Goal: Submit feedback/report problem

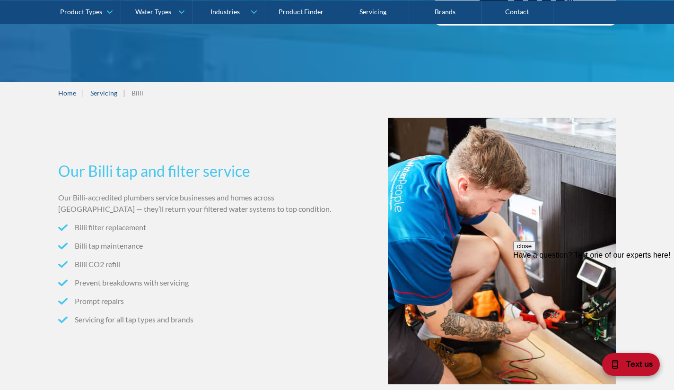
click at [630, 372] on div "Text us" at bounding box center [631, 364] width 58 height 23
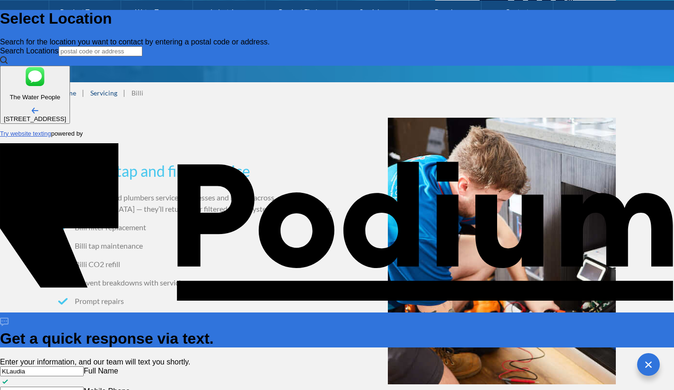
type input "KLaudia"
type Phone "0451 072 857"
type textarea "Hi"
type textarea "x"
type textarea "Hi -"
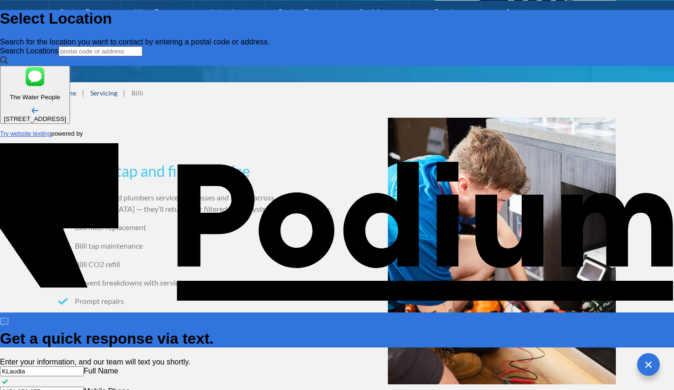
type textarea "x"
type textarea "Hi - n"
type textarea "x"
type textarea "Hi - m"
type textarea "x"
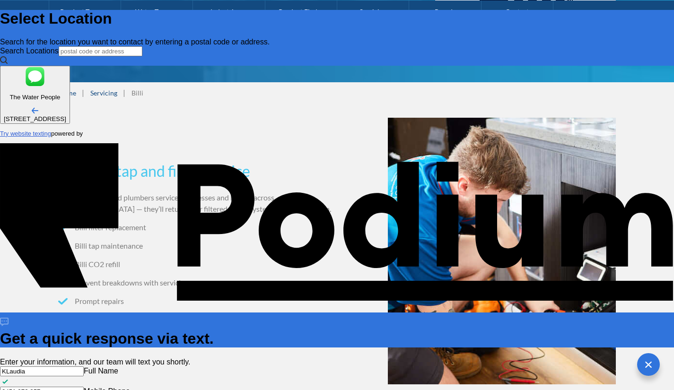
type textarea "Hi - my"
type textarea "x"
type textarea "Hi - my b"
type textarea "x"
type textarea "Hi - my bil"
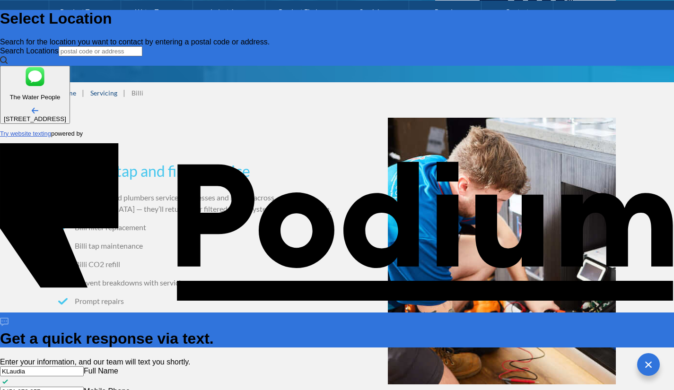
type textarea "x"
type textarea "Hi - my bill"
type textarea "x"
type textarea "Hi - my billi"
type textarea "x"
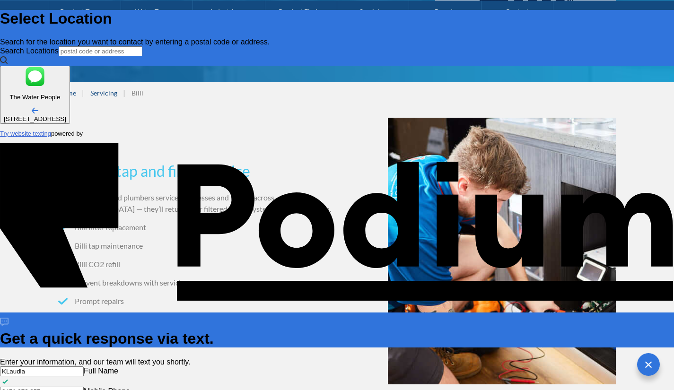
type textarea "Hi - my billi tap"
type textarea "x"
type textarea "Hi - my billi tap i"
type textarea "x"
type textarea "Hi - my billi tap is"
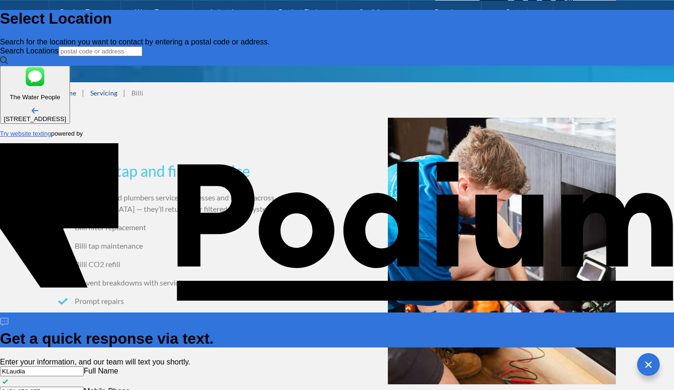
type textarea "x"
type textarea "Hi - my billi tap is no"
type textarea "x"
type textarea "Hi - my billi tap is not"
type textarea "x"
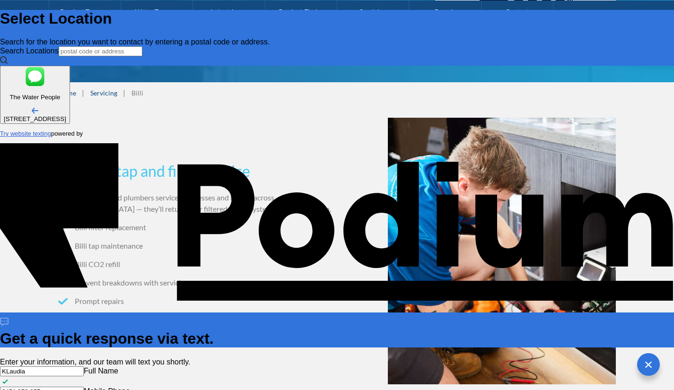
type textarea "Hi - my billi tap is not"
type textarea "x"
type textarea "Hi - my billi tap is not w"
type textarea "x"
type textarea "Hi - my billi tap is not work"
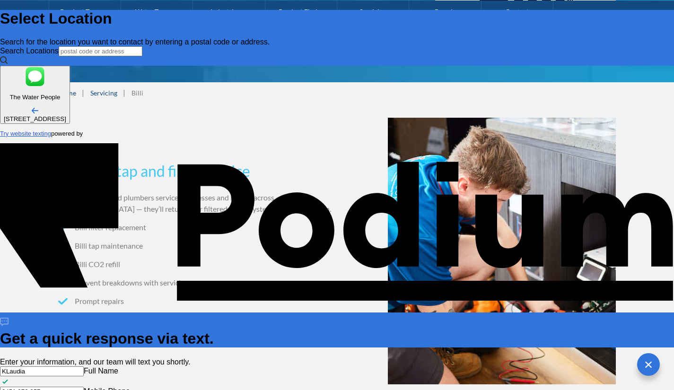
type textarea "x"
type textarea "Hi - my billi tap is not working"
type textarea "x"
type textarea "Hi - my billi tap is not working"
type textarea "x"
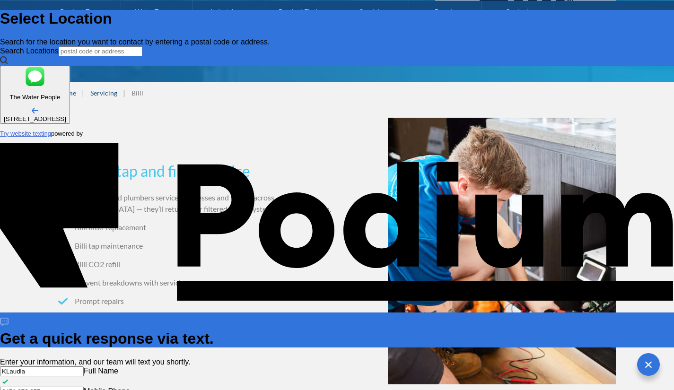
type textarea "Hi - my billi tap is not working pos"
type textarea "x"
type textarea "Hi - my billi tap is not working post t"
type textarea "x"
type textarea "Hi - my billi tap is not working post the"
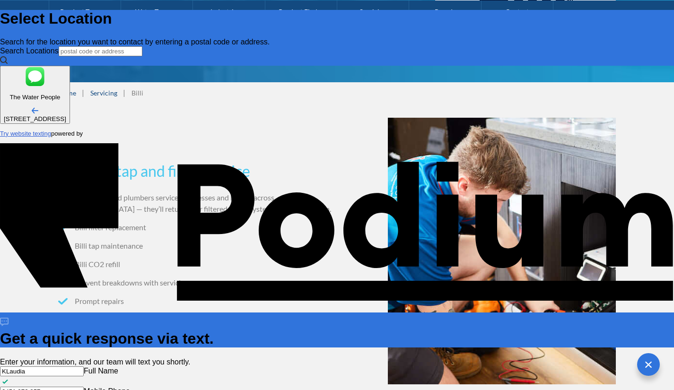
type textarea "x"
type textarea "Hi - my billi tap is not working post the po"
type textarea "x"
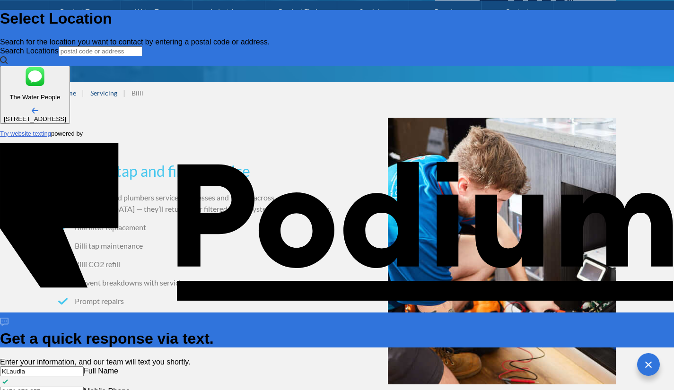
type textarea "Hi - my billi tap is not working post the [PERSON_NAME]"
type textarea "x"
type textarea "Hi - my billi tap is not working post the power"
type textarea "x"
type textarea "Hi - my billi tap is not working post the power ou"
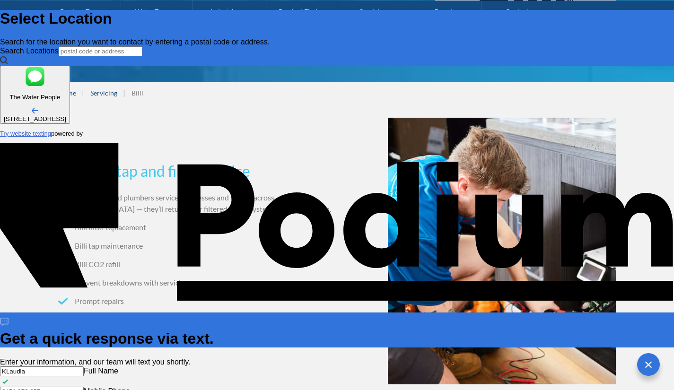
type textarea "x"
type textarea "Hi - my billi tap is not working post the power outa"
type textarea "x"
type textarea "Hi - my billi tap is not working post the power outage"
type textarea "x"
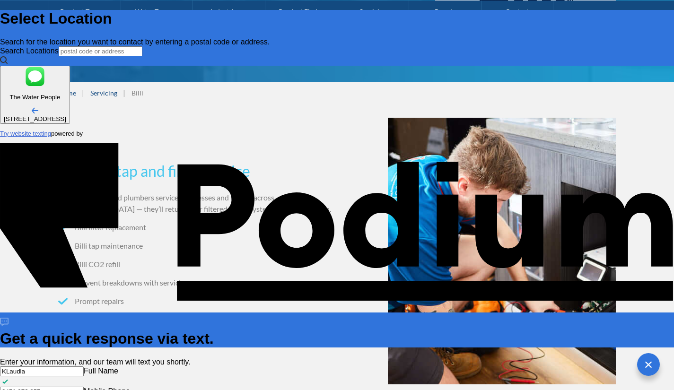
type textarea "Hi - my billi tap is not working post the power outage."
type textarea "x"
type textarea "Hi - my billi tap is not working post the power outage."
type textarea "x"
type textarea "Hi - my billi tap is not working post the power outage. Lo"
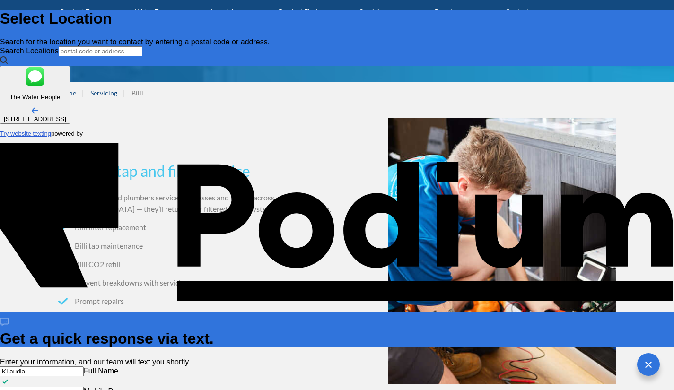
type textarea "x"
type textarea "Hi - my billi tap is not working post the power outage. Loo"
type textarea "x"
type textarea "Hi - my billi tap is not working post the power outage. Looki"
type textarea "x"
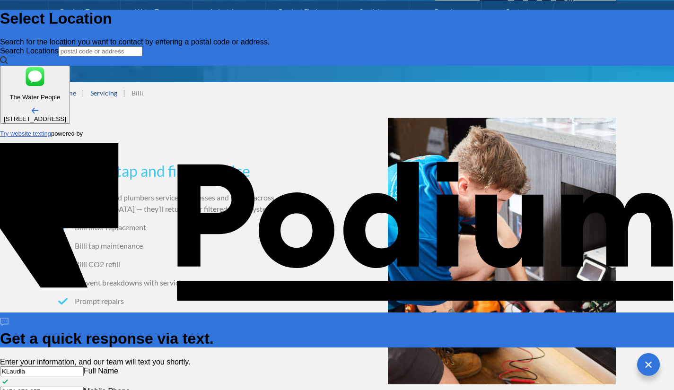
type textarea "Hi - my billi tap is not working post the power outage. Lookig"
type textarea "x"
type textarea "Hi - my billi tap is not working post the power outage. Lookig for"
type textarea "x"
type textarea "Hi - my billi tap is not working post the power outage. Lookig for"
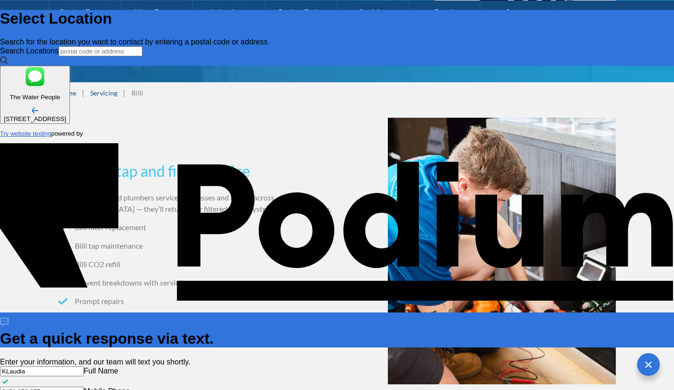
type textarea "x"
type textarea "Hi - my billi tap is not working post the power outage. Lookig fo"
type textarea "x"
type textarea "Hi - my billi tap is not working post the power outage. Lookig f"
type textarea "x"
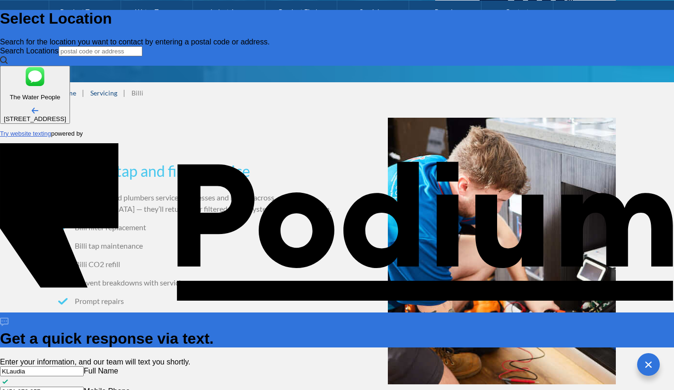
type textarea "Hi - my billi tap is not working post the power outage. Lookig"
type textarea "x"
type textarea "Hi - my billi tap is not working post the power outage. Looki"
type textarea "x"
type textarea "Hi - my billi tap is not working post the power outage. Looking"
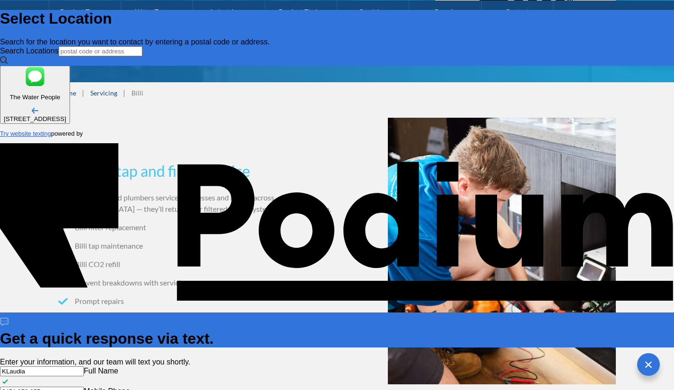
type textarea "x"
type textarea "Hi - my billi tap is not working post the power outage. Looking f"
type textarea "x"
type textarea "Hi - my billi tap is not working post the power outage. Looking for"
type textarea "x"
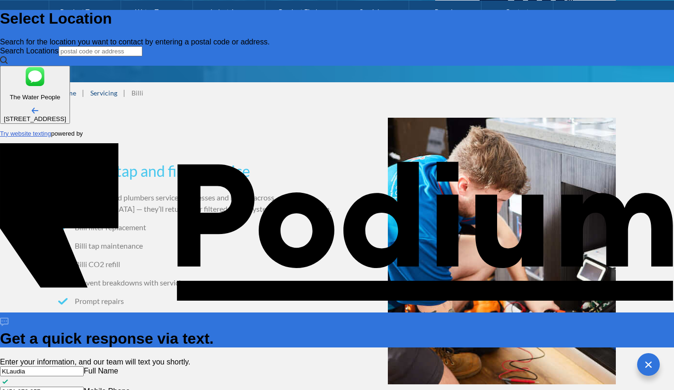
type textarea "Hi - my billi tap is not working post the power outage. Looking for a"
type textarea "x"
type textarea "Hi - my billi tap is not working post the power outage. Looking for a s"
type textarea "x"
type textarea "Hi - my billi tap is not working post the power outage. Looking for a ser"
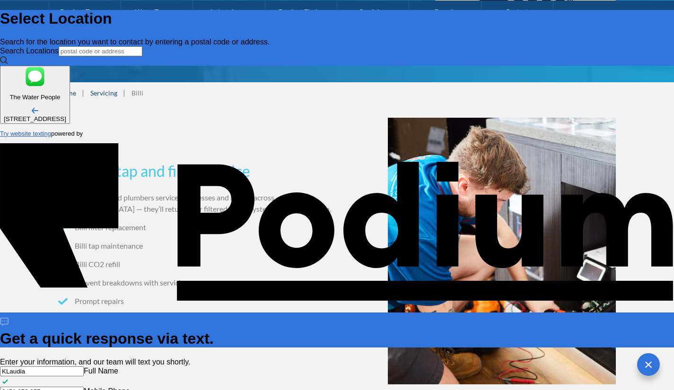
type textarea "x"
type textarea "Hi - my billi tap is not working post the power outage. Looking for a servi"
type textarea "x"
type textarea "Hi - my billi tap is not working post the power outage. Looking for a service"
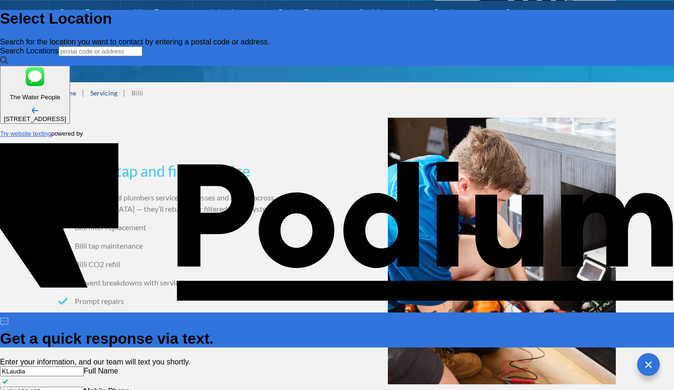
type textarea "x"
type textarea "Hi - my billi tap is not working post the power outage. Looking for a service."
type textarea "x"
type textarea "Hi - my billi tap is not working post the power outage. Looking for a service."
type textarea "x"
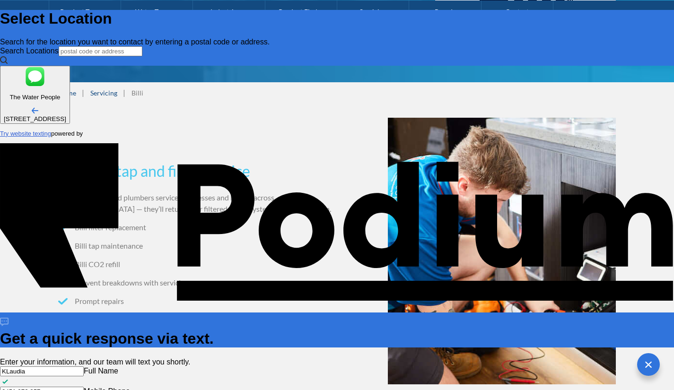
type textarea "Hi - my billi tap is not working post the power outage. Looking for a service. …"
type textarea "x"
type textarea "Hi - my billi tap is not working post the power outage. Looking for a service. …"
type textarea "x"
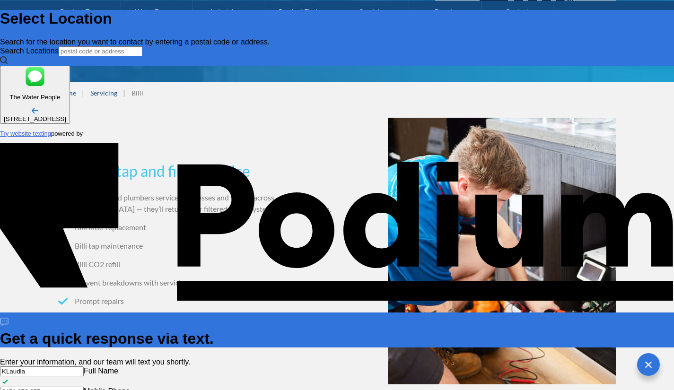
type textarea "Hi - my billi tap is not working post the power outage. Looking for a service. …"
type textarea "x"
type textarea "Hi - my billi tap is not working post the power outage. Looking for a service. …"
type textarea "x"
type textarea "Hi - my billi tap is not working post the power outage. Looking for a service."
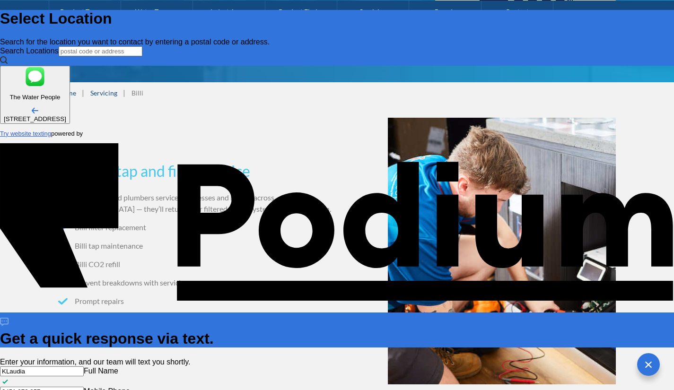
type textarea "x"
type textarea "Hi - my billi tap is not working post the power outage. Looking for a service. W"
type textarea "x"
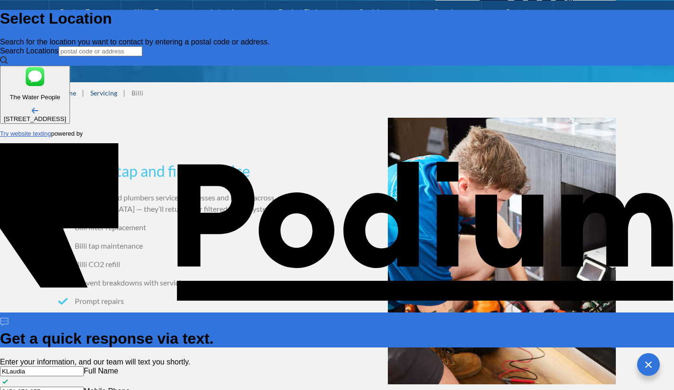
type textarea "Hi - my billi tap is not working post the power outage. Looking for a service. …"
type textarea "x"
type textarea "Hi - my billi tap is not working post the power outage. Looking for a service. …"
type textarea "x"
type textarea "Hi - my billi tap is not working post the power outage. Looking for a service. …"
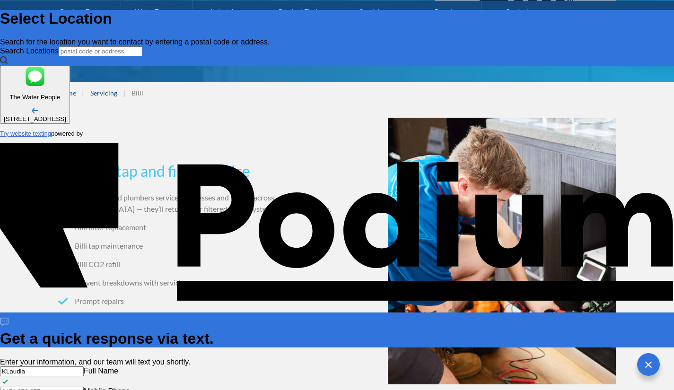
type textarea "x"
type textarea "Hi - my billi tap is not working post the power outage. Looking for a service. …"
type textarea "x"
type textarea "Hi - my billi tap is not working post the power outage. Looking for a service. …"
type textarea "x"
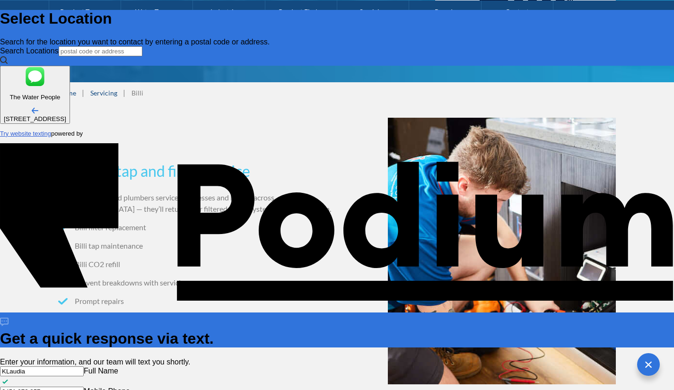
type textarea "Hi - my billi tap is not working post the power outage. Looking for a service. …"
type textarea "x"
type textarea "Hi - my billi tap is not working post the power outage. Looking for a service. …"
type textarea "x"
type textarea "Hi - my billi tap is not working post the power outage. Looking for a service. …"
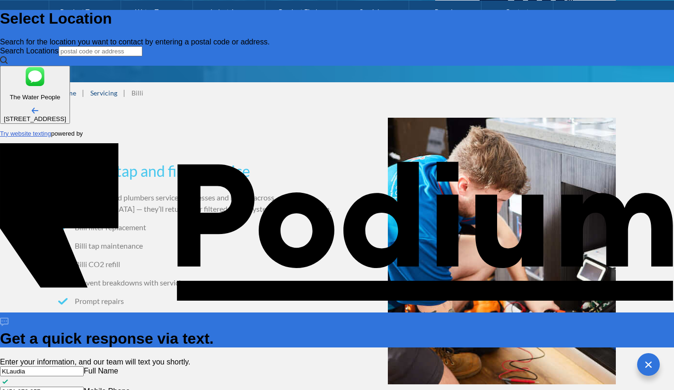
type textarea "x"
type textarea "Hi - my billi tap is not working post the power outage. Looking for a service. …"
type textarea "x"
type textarea "Hi - my billi tap is not working post the power outage. Looking for a service. …"
type textarea "x"
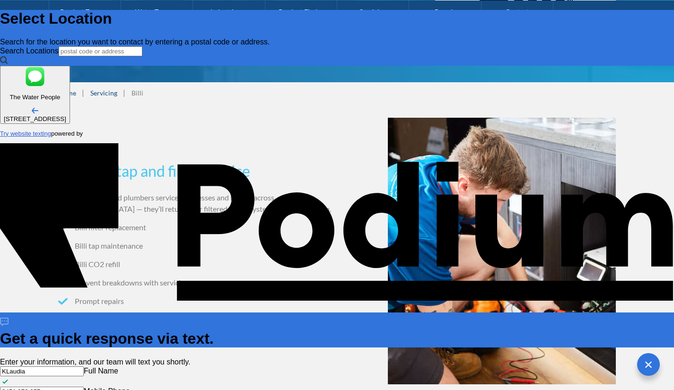
type textarea "Hi - my billi tap is not working post the power outage. Looking for a service. …"
type textarea "x"
type textarea "Hi - my billi tap is not working post the power outage. Looking for a service. …"
type textarea "x"
type textarea "Hi - my billi tap is not working post the power outage. Looking for a service. …"
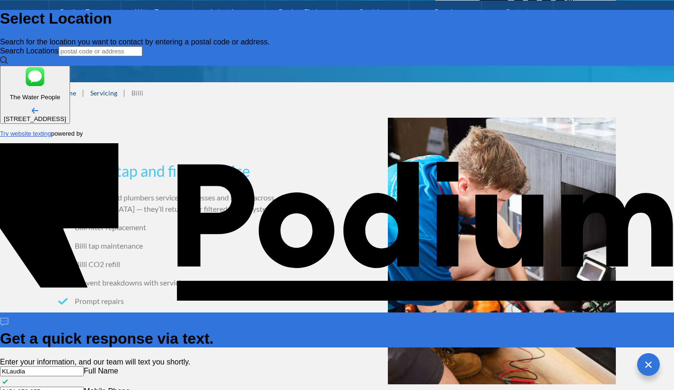
type textarea "x"
type textarea "Hi - my billi tap is not working post the power outage. Looking for a service. …"
type textarea "x"
type textarea "Hi - my billi tap is not working post the power outage. Looking for a service. …"
type textarea "x"
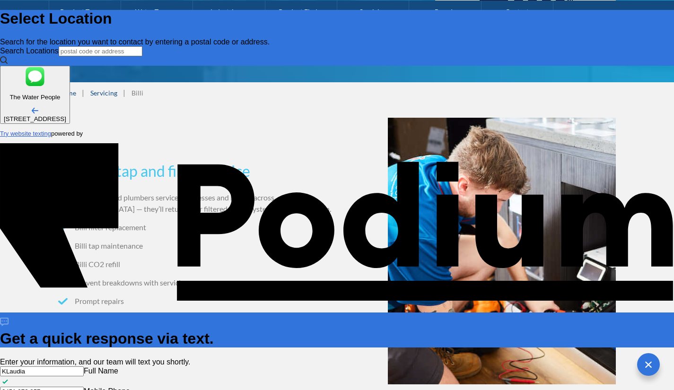
type textarea "Hi - my billi tap is not working post the power outage. Looking for a service. …"
type textarea "x"
type textarea "Hi - my billi tap is not working post the power outage. Looking for a service. …"
type textarea "x"
type textarea "Hi - my billi tap is not working post the power outage. Looking for a service. …"
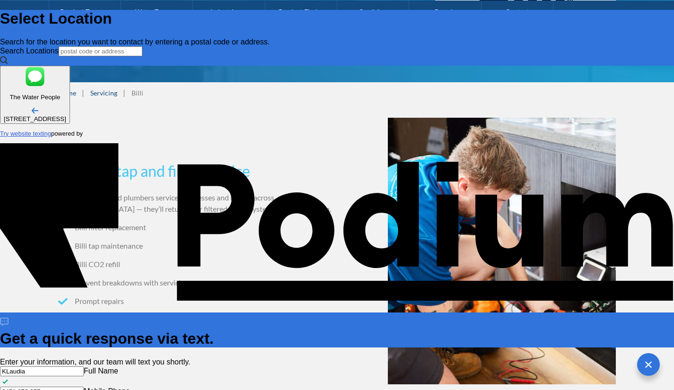
type textarea "x"
type textarea "Hi - my billi tap is not working post the power outage. Looking for a service. …"
type textarea "x"
type textarea "Hi - my billi tap is not working post the power outage. Looking for a service. …"
type textarea "x"
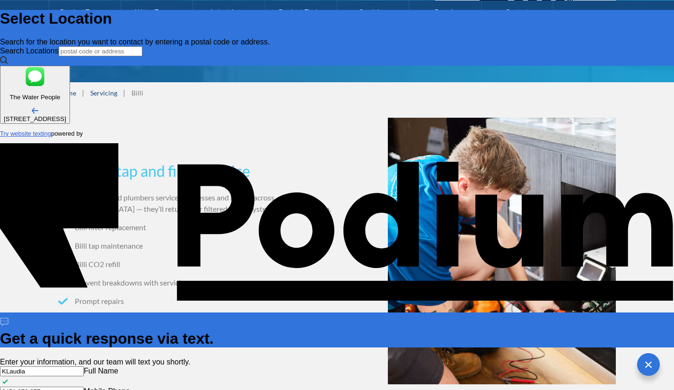
type textarea "Hi - my billi tap is not working post the power outage. Looking for a service. …"
type textarea "x"
type textarea "Hi - my billi tap is not working post the power outage. Looking for a service. …"
type textarea "x"
type textarea "Hi - my billi tap is not working post the power outage. Looking for a service. …"
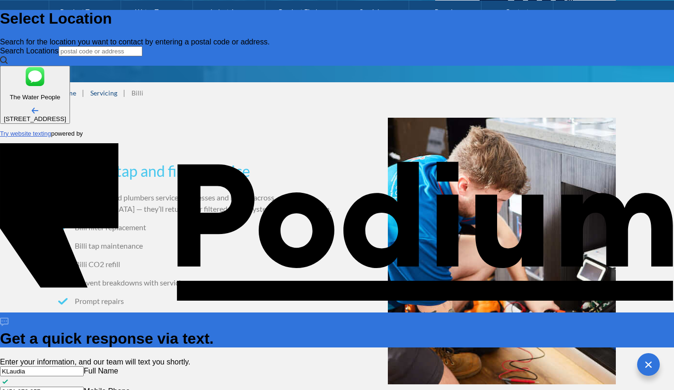
scroll to position [5, 0]
type textarea "x"
type textarea "Hi - my billi tap is not working post the power outage. Looking for a service. …"
type textarea "x"
type textarea "Hi - my billi tap is not working post the power outage. Looking for a service. …"
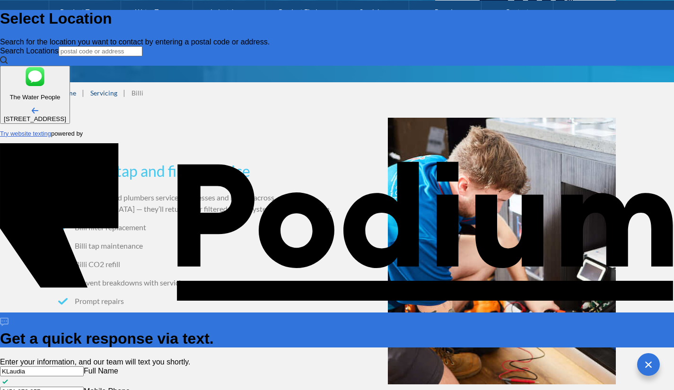
type textarea "x"
type textarea "Hi - my billi tap is not working post the power outage. Looking for a service. …"
type textarea "x"
type textarea "Hi - my billi tap is not working post the power outage. Looking for a service. …"
type textarea "x"
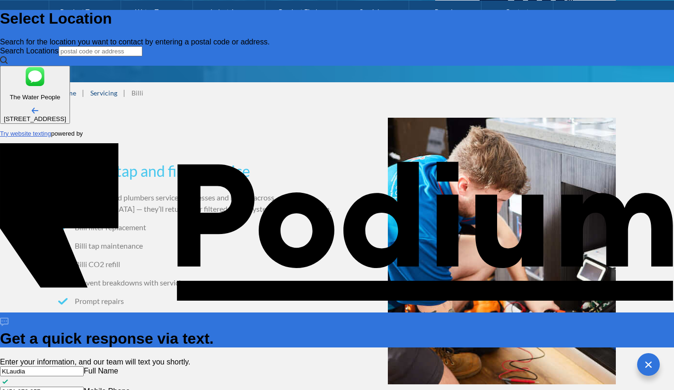
type textarea "Hi - my billi tap is not working post the power outage. Looking for a service. …"
type textarea "x"
type textarea "Hi - my billi tap is not working post the power outage. Looking for a service. …"
type textarea "x"
type textarea "Hi - my billi tap is not working post the power outage. Looking for a service. …"
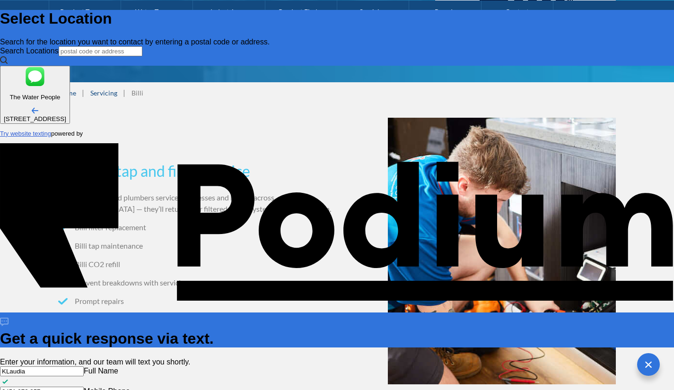
type textarea "x"
type textarea "Hi - my billi tap is not working post the power outage. Looking for a service. …"
type textarea "x"
type textarea "Hi - my billi tap is not working post the power outage. Looking for a service. …"
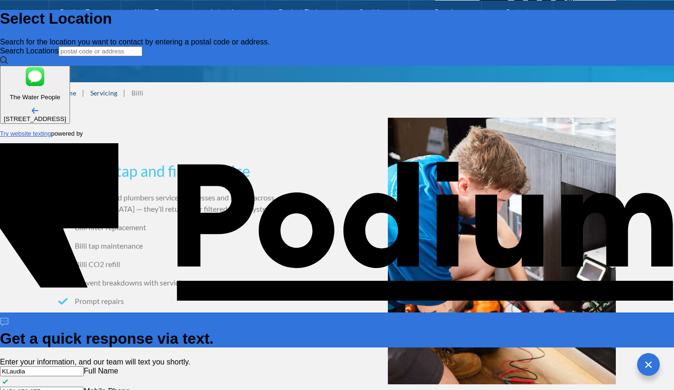
type textarea "x"
type textarea "Hi - my billi tap is not working post the power outage. Looking for a service. …"
type textarea "x"
type textarea "Hi - my billi tap is not working post the power outage. Looking for a service. …"
type textarea "x"
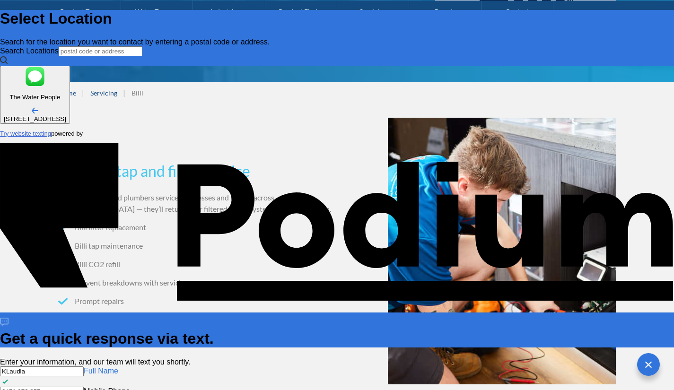
click at [84, 366] on input "KLaudia" at bounding box center [42, 371] width 84 height 10
type input "Kaudia"
type textarea "x"
type input "Klaudia"
type textarea "x"
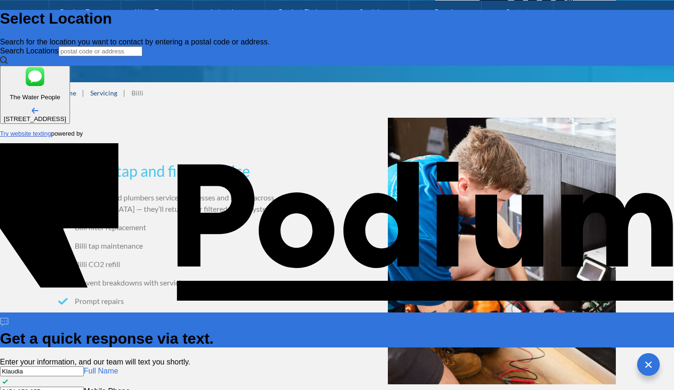
type input "Klaudia"
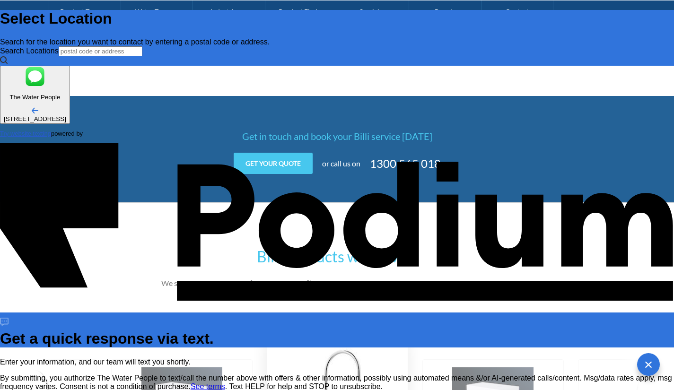
scroll to position [944, 0]
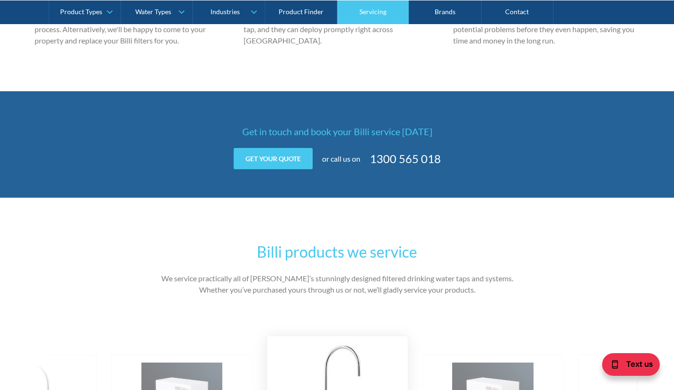
click at [361, 13] on link "Servicing" at bounding box center [373, 12] width 72 height 24
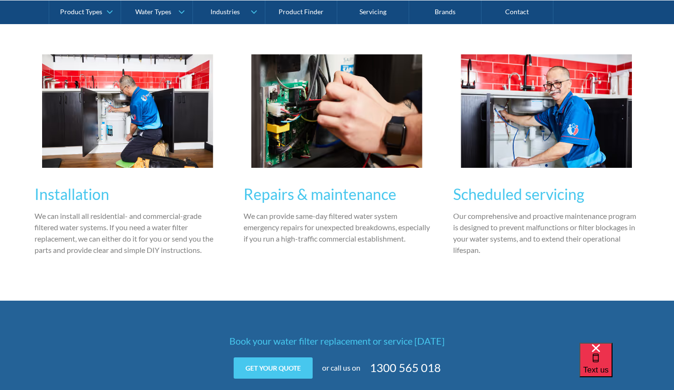
scroll to position [1070, 0]
click at [301, 197] on h3 "Repairs & maintenance" at bounding box center [336, 193] width 187 height 23
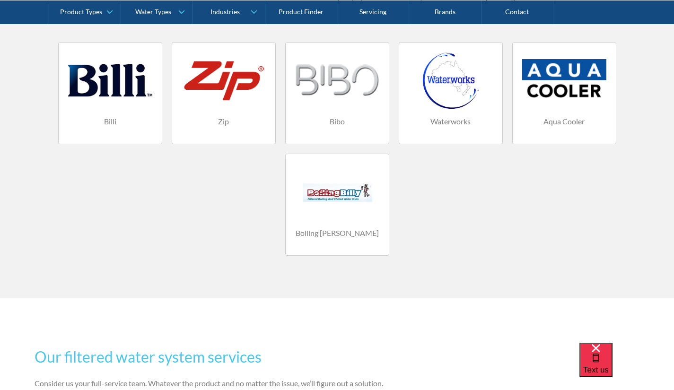
scroll to position [666, 0]
